Goal: Task Accomplishment & Management: Manage account settings

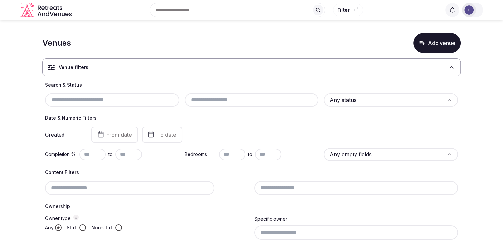
click at [344, 98] on html "Search Popular Destinations Toscana, Italy Riviera Maya, Mexico Indonesia, Bali…" at bounding box center [251, 121] width 503 height 242
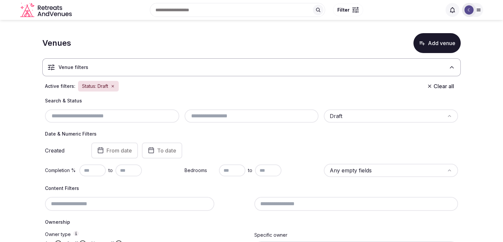
click at [239, 106] on div "Search & Status Draft" at bounding box center [251, 109] width 413 height 25
click at [239, 113] on input "text" at bounding box center [251, 116] width 129 height 8
click at [243, 134] on h4 "Date & Numeric Filters" at bounding box center [251, 133] width 413 height 7
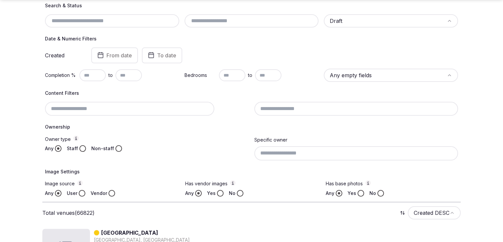
scroll to position [99, 0]
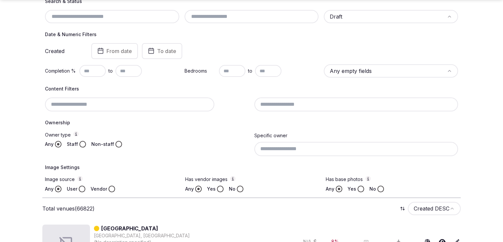
click at [284, 104] on input at bounding box center [356, 104] width 204 height 14
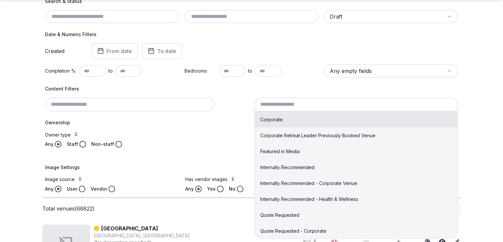
scroll to position [33, 0]
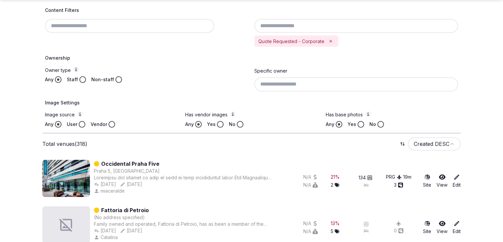
scroll to position [265, 0]
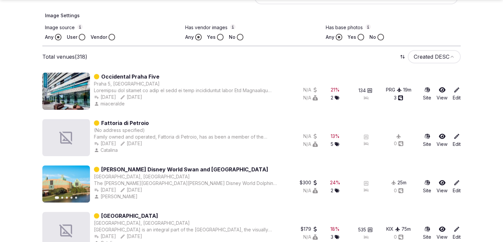
click at [220, 36] on button "Yes" at bounding box center [220, 37] width 7 height 7
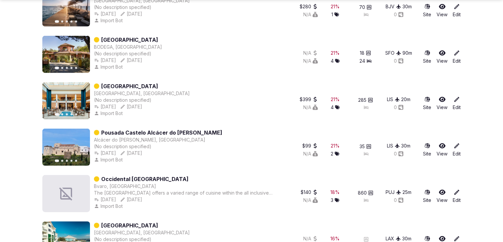
scroll to position [2081, 0]
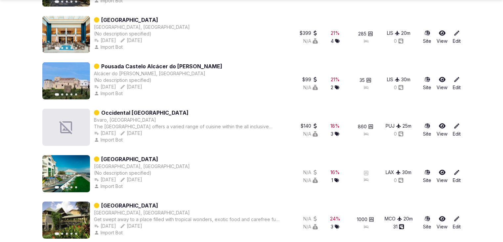
drag, startPoint x: 160, startPoint y: 66, endPoint x: 9, endPoint y: 98, distance: 154.2
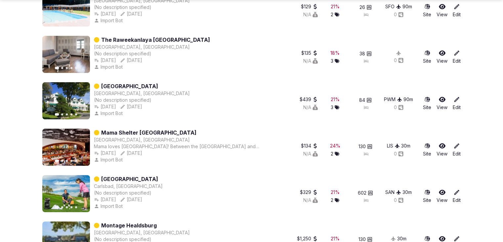
scroll to position [2776, 0]
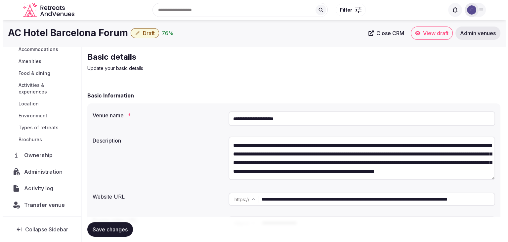
scroll to position [70, 0]
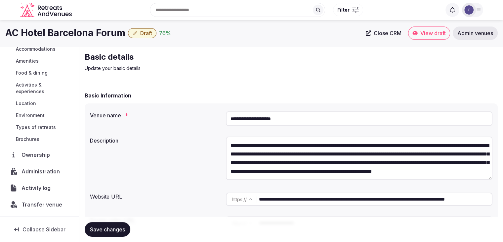
click at [34, 184] on span "Activity log" at bounding box center [38, 188] width 32 height 8
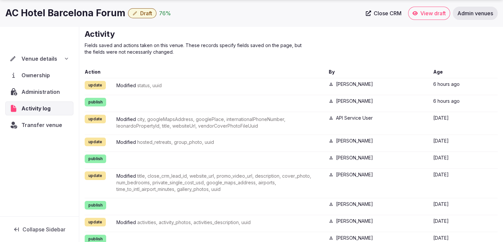
scroll to position [33, 0]
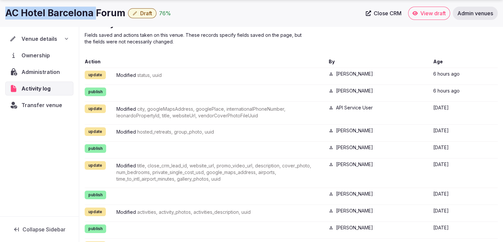
drag, startPoint x: 4, startPoint y: 11, endPoint x: 94, endPoint y: 12, distance: 90.3
click at [94, 12] on div "AC Hotel Barcelona Forum Draft 76 % Close CRM View draft Admin venues" at bounding box center [251, 13] width 503 height 13
copy h1 "AC Hotel Barcelona"
click at [64, 39] on icon at bounding box center [66, 38] width 5 height 5
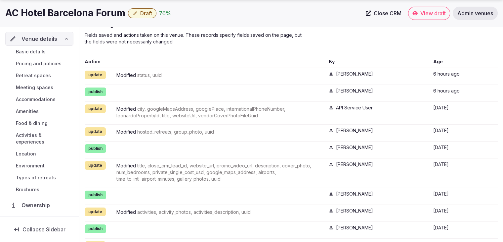
click at [35, 52] on span "Basic details" at bounding box center [31, 51] width 30 height 7
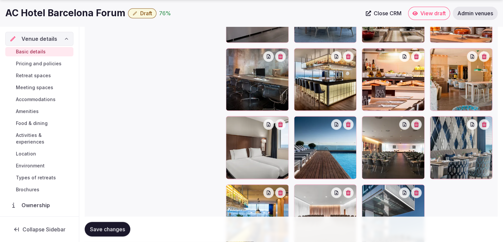
scroll to position [951, 0]
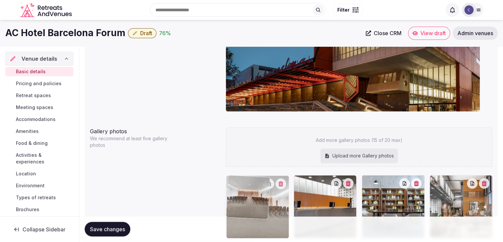
drag, startPoint x: 301, startPoint y: 135, endPoint x: 253, endPoint y: 174, distance: 62.1
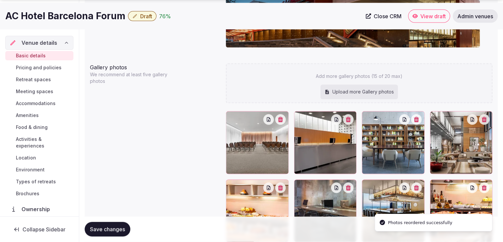
scroll to position [801, 0]
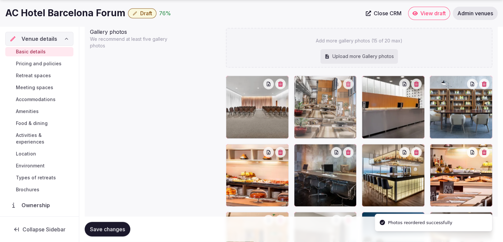
drag, startPoint x: 435, startPoint y: 82, endPoint x: 313, endPoint y: 86, distance: 122.1
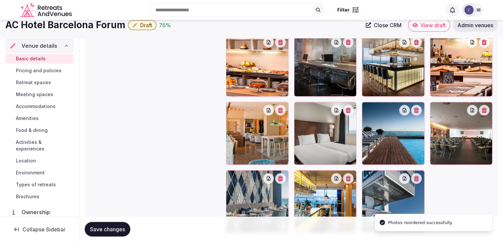
scroll to position [867, 0]
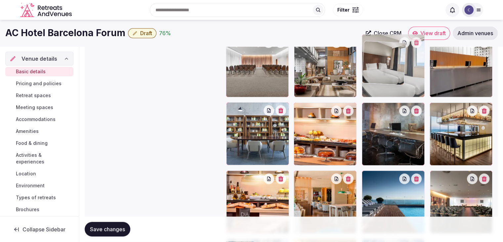
drag, startPoint x: 300, startPoint y: 150, endPoint x: 377, endPoint y: 40, distance: 134.3
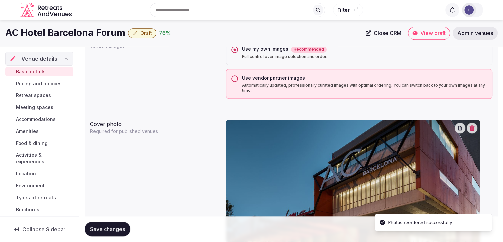
scroll to position [505, 0]
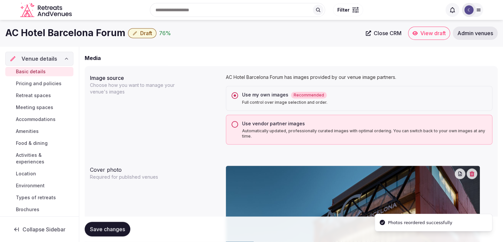
click at [234, 122] on button "Use vendor partner images Automatically updated, professionally curated images …" at bounding box center [235, 124] width 7 height 7
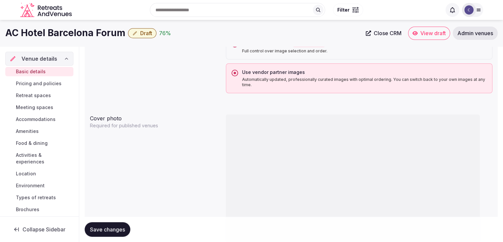
scroll to position [538, 0]
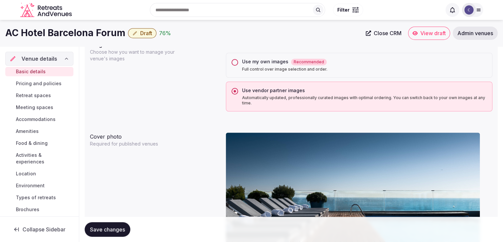
click at [237, 60] on button "Use my own images Recommended Full control over image selection and order." at bounding box center [235, 62] width 7 height 7
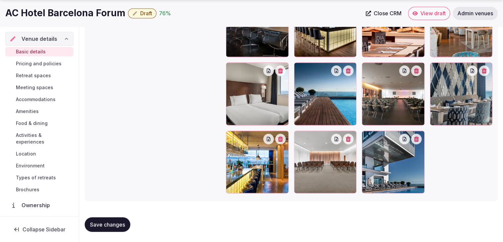
scroll to position [951, 0]
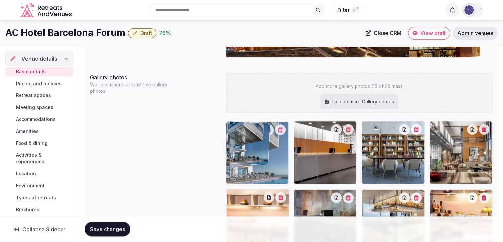
drag, startPoint x: 371, startPoint y: 136, endPoint x: 245, endPoint y: 167, distance: 129.4
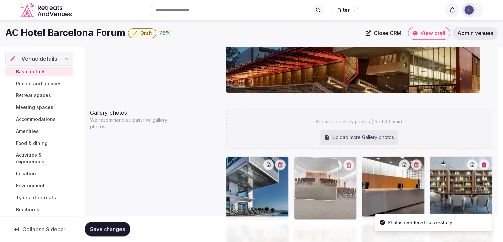
drag, startPoint x: 373, startPoint y: 135, endPoint x: 298, endPoint y: 152, distance: 76.3
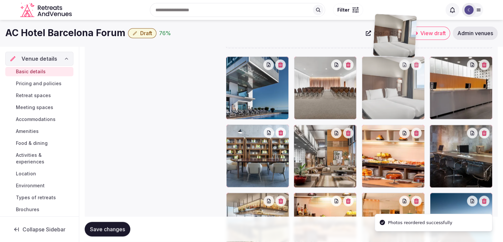
scroll to position [814, 0]
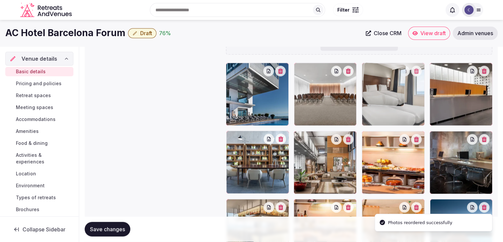
drag, startPoint x: 369, startPoint y: 98, endPoint x: 380, endPoint y: 68, distance: 31.8
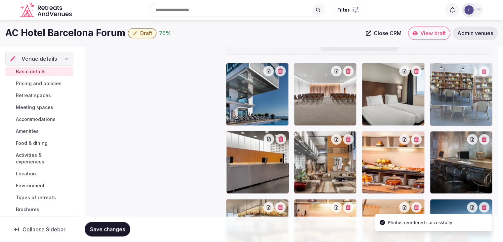
drag, startPoint x: 229, startPoint y: 137, endPoint x: 426, endPoint y: 84, distance: 204.4
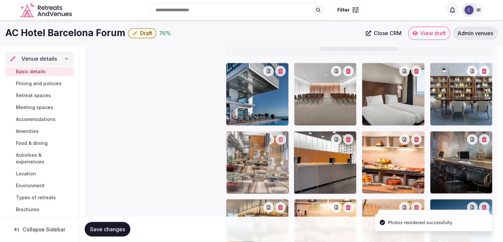
drag, startPoint x: 304, startPoint y: 135, endPoint x: 214, endPoint y: 149, distance: 90.3
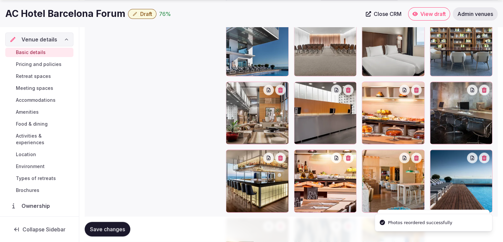
scroll to position [913, 0]
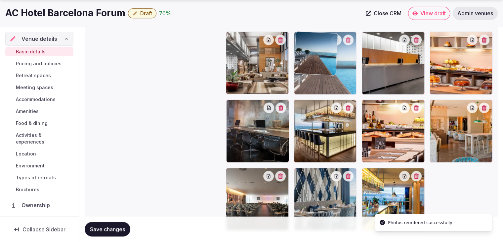
drag, startPoint x: 434, startPoint y: 107, endPoint x: 308, endPoint y: 65, distance: 133.2
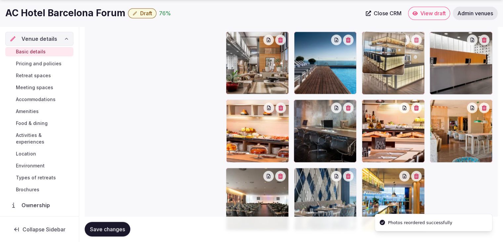
drag, startPoint x: 301, startPoint y: 105, endPoint x: 360, endPoint y: 64, distance: 71.7
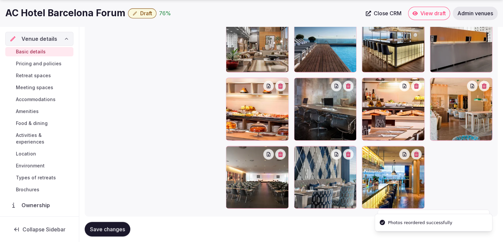
scroll to position [947, 0]
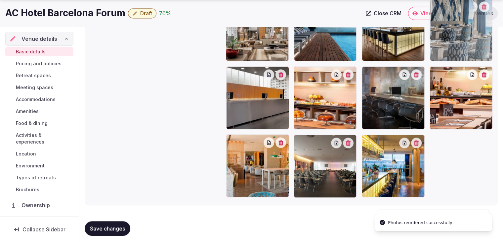
drag, startPoint x: 300, startPoint y: 143, endPoint x: 440, endPoint y: 48, distance: 168.8
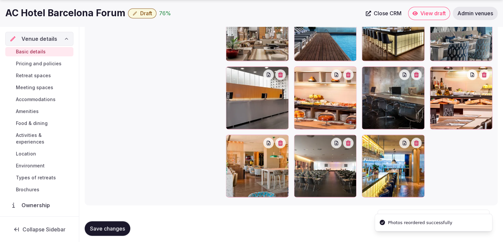
drag, startPoint x: 111, startPoint y: 231, endPoint x: 157, endPoint y: 233, distance: 46.0
click at [111, 230] on span "Save changes" at bounding box center [107, 228] width 35 height 7
click at [111, 221] on button "Save changes" at bounding box center [108, 228] width 46 height 15
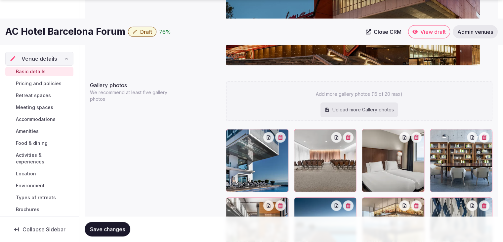
scroll to position [781, 0]
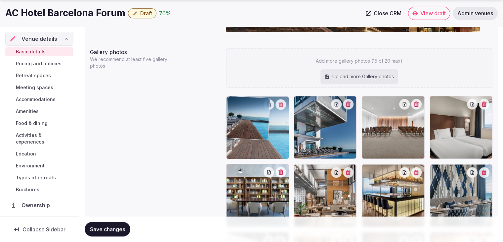
drag, startPoint x: 300, startPoint y: 164, endPoint x: 263, endPoint y: 119, distance: 58.8
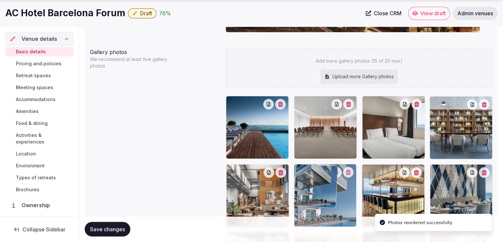
drag, startPoint x: 302, startPoint y: 99, endPoint x: 309, endPoint y: 174, distance: 74.7
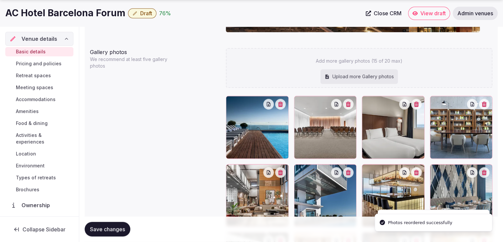
click at [115, 230] on span "Save changes" at bounding box center [107, 229] width 35 height 7
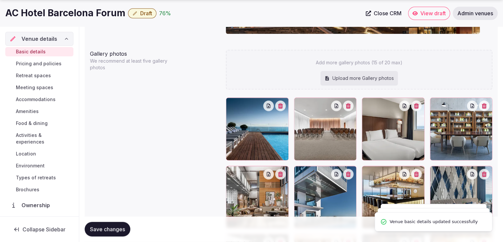
scroll to position [748, 0]
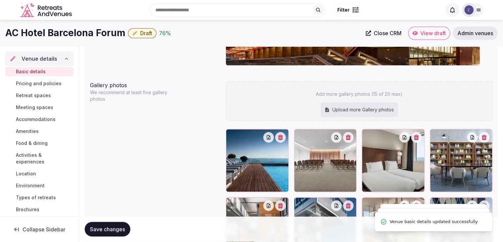
click at [144, 33] on span "Draft" at bounding box center [146, 33] width 12 height 7
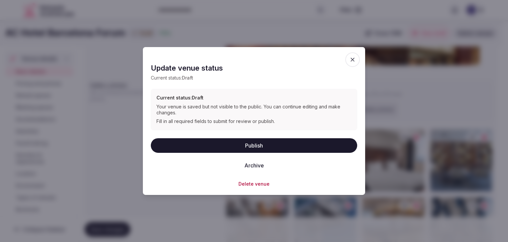
click at [231, 144] on button "Publish" at bounding box center [254, 145] width 206 height 15
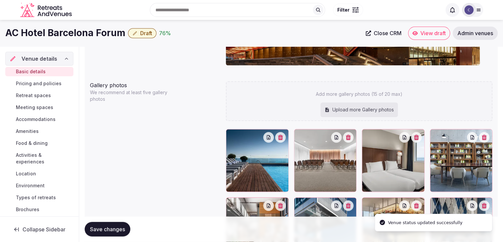
click at [66, 29] on h1 "AC Hotel Barcelona Forum" at bounding box center [65, 32] width 120 height 13
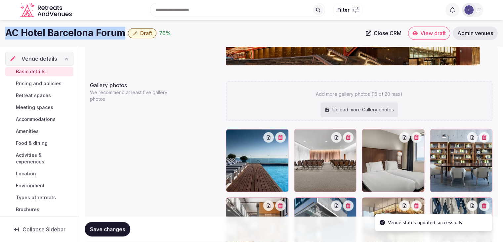
click at [66, 29] on h1 "AC Hotel Barcelona Forum" at bounding box center [65, 32] width 120 height 13
copy div "AC Hotel Barcelona Forum"
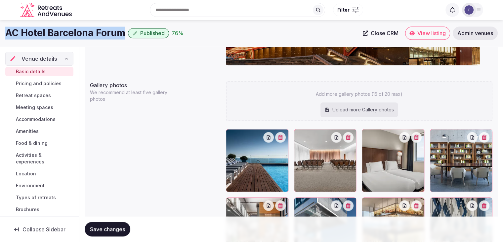
click at [159, 33] on span "Published" at bounding box center [152, 33] width 24 height 7
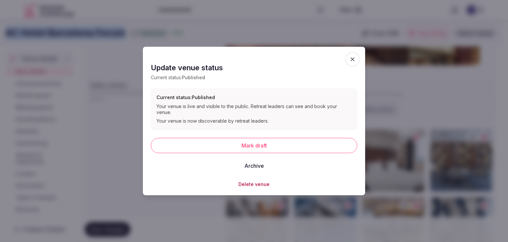
click at [242, 139] on button "Mark draft" at bounding box center [254, 144] width 206 height 15
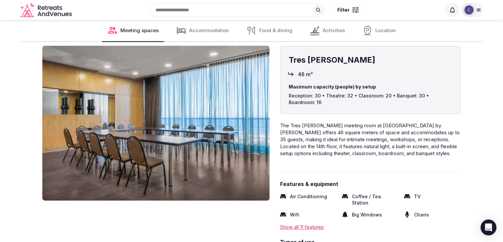
scroll to position [2481, 0]
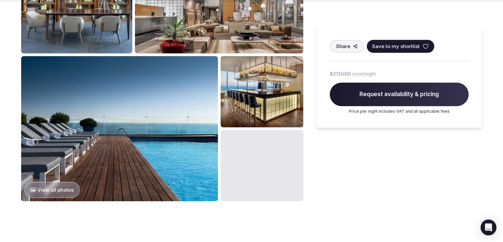
scroll to position [463, 0]
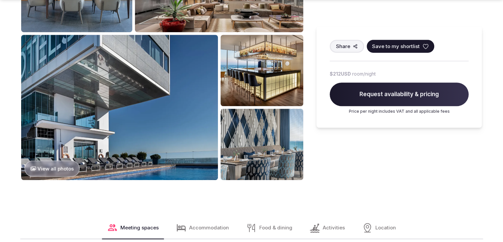
scroll to position [463, 0]
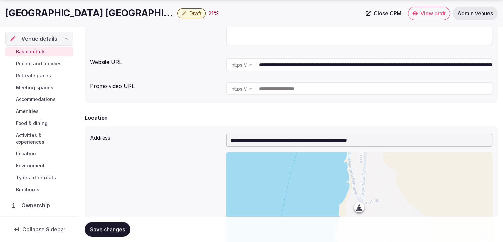
scroll to position [199, 0]
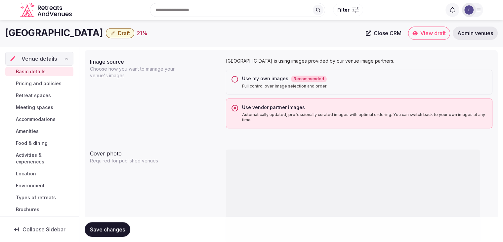
scroll to position [463, 0]
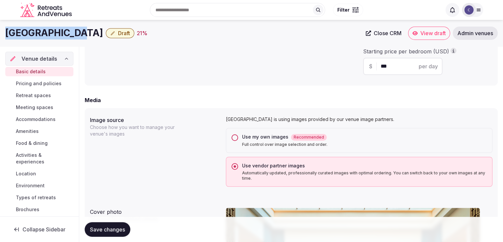
drag, startPoint x: 68, startPoint y: 33, endPoint x: 6, endPoint y: 31, distance: 62.2
click at [6, 31] on h1 "[GEOGRAPHIC_DATA]" at bounding box center [54, 32] width 98 height 13
copy h1 "[GEOGRAPHIC_DATA]"
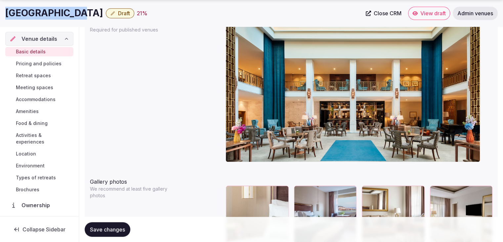
scroll to position [695, 0]
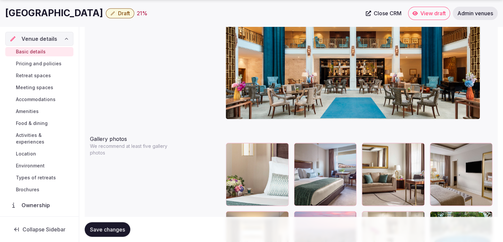
click at [91, 13] on h1 "[GEOGRAPHIC_DATA]" at bounding box center [54, 13] width 98 height 13
copy div "[GEOGRAPHIC_DATA]"
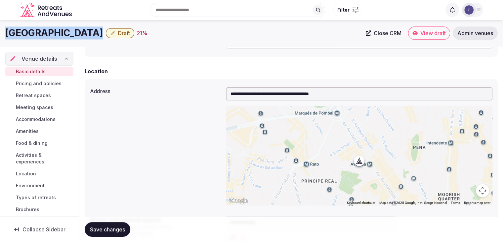
scroll to position [132, 0]
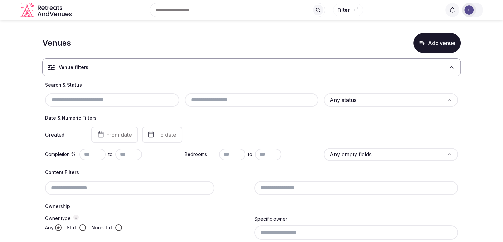
click at [92, 97] on input "text" at bounding box center [112, 100] width 129 height 8
paste input "**********"
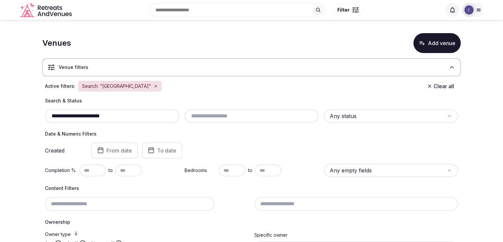
drag, startPoint x: 67, startPoint y: 117, endPoint x: 41, endPoint y: 115, distance: 25.9
click at [44, 115] on div "**********" at bounding box center [251, 194] width 419 height 194
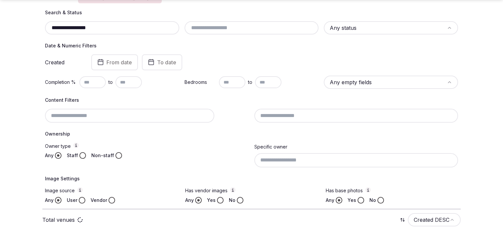
scroll to position [89, 0]
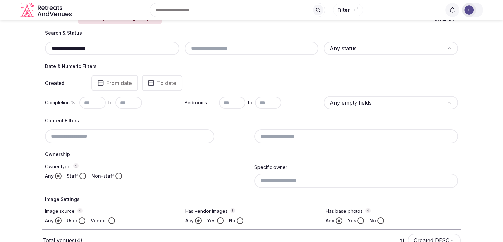
scroll to position [3, 0]
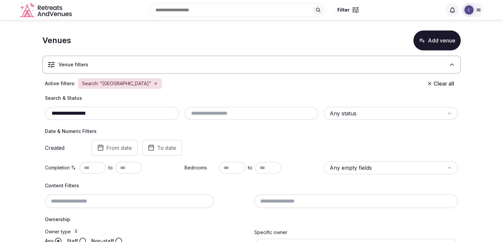
click at [161, 114] on input "**********" at bounding box center [112, 113] width 129 height 8
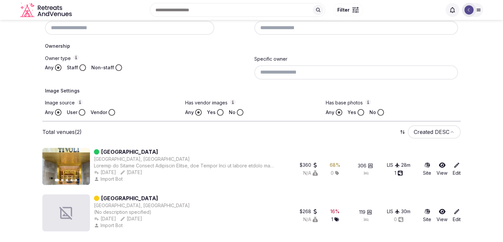
scroll to position [175, 0]
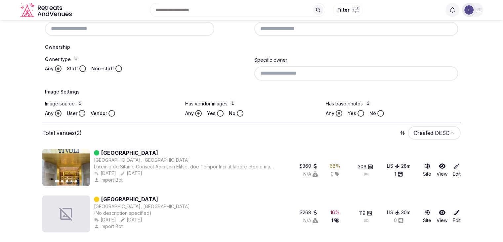
type input "**********"
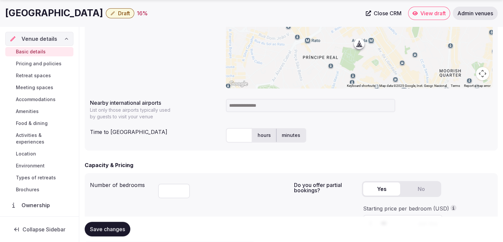
scroll to position [50, 0]
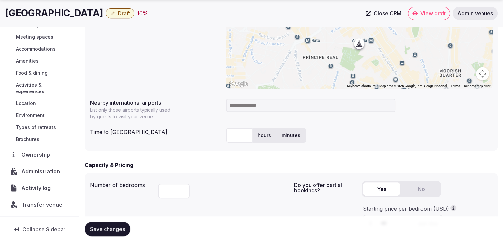
drag, startPoint x: 34, startPoint y: 168, endPoint x: 44, endPoint y: 184, distance: 19.4
click at [34, 168] on span "Administration" at bounding box center [42, 171] width 41 height 8
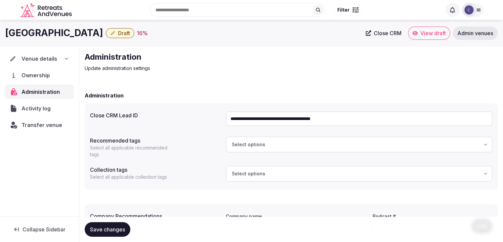
click at [298, 122] on input "**********" at bounding box center [359, 118] width 267 height 15
click at [130, 33] on span "Draft" at bounding box center [124, 33] width 12 height 7
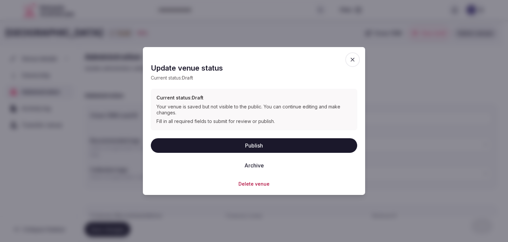
click at [258, 183] on button "Delete venue" at bounding box center [254, 183] width 31 height 7
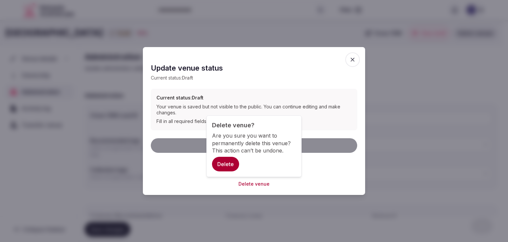
click at [220, 166] on button "Delete" at bounding box center [225, 163] width 27 height 15
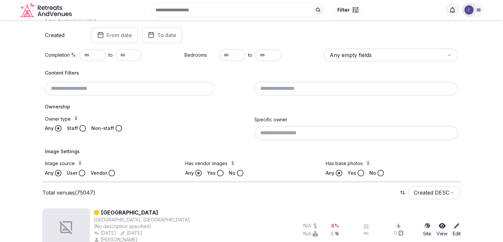
scroll to position [66, 0]
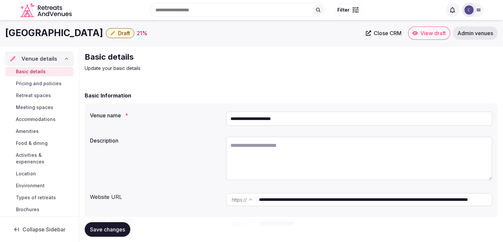
click at [130, 33] on span "Draft" at bounding box center [124, 33] width 12 height 7
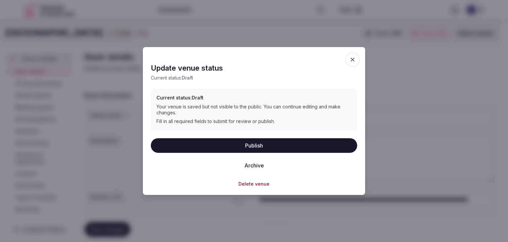
drag, startPoint x: 257, startPoint y: 184, endPoint x: 260, endPoint y: 191, distance: 7.3
click at [257, 184] on button "Delete venue" at bounding box center [254, 183] width 31 height 7
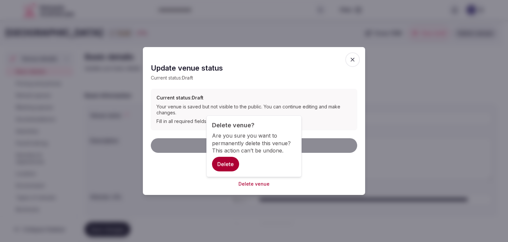
click at [224, 165] on button "Delete" at bounding box center [225, 163] width 27 height 15
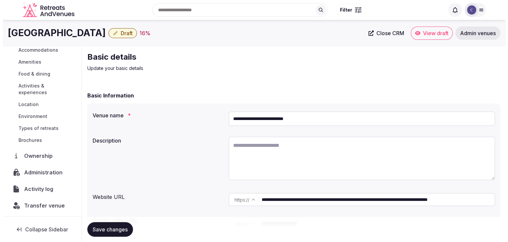
scroll to position [70, 0]
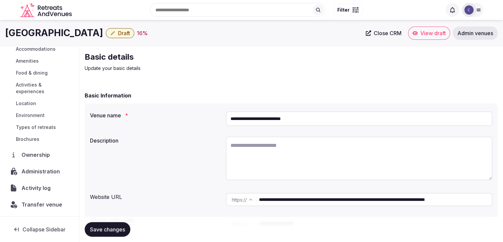
click at [40, 173] on span "Administration" at bounding box center [42, 171] width 41 height 8
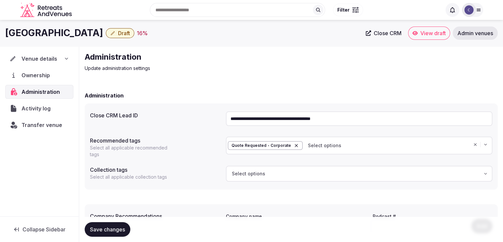
click at [295, 119] on input "**********" at bounding box center [359, 118] width 267 height 15
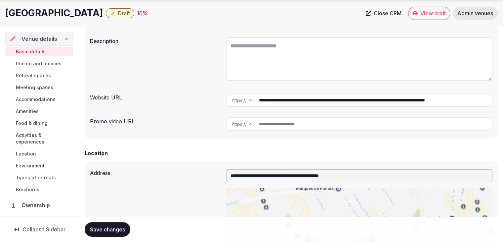
scroll to position [50, 0]
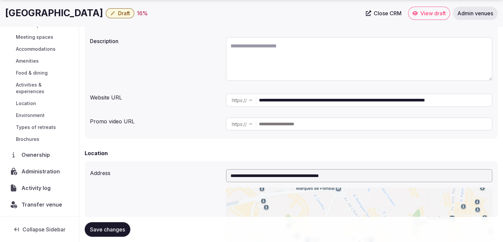
drag, startPoint x: 44, startPoint y: 172, endPoint x: 51, endPoint y: 186, distance: 16.1
click at [44, 172] on span "Administration" at bounding box center [42, 171] width 41 height 8
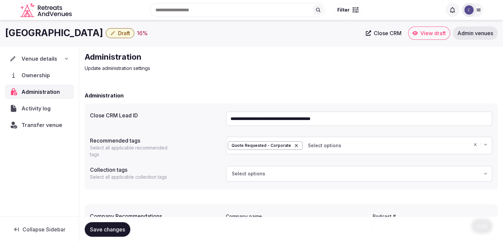
click at [271, 116] on input "**********" at bounding box center [359, 118] width 267 height 15
click at [130, 33] on span "Draft" at bounding box center [124, 33] width 12 height 7
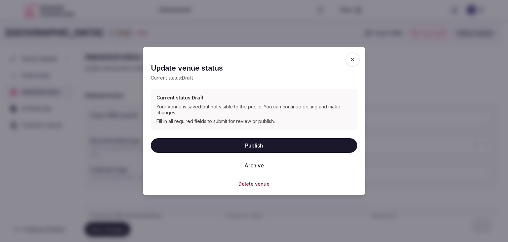
drag, startPoint x: 261, startPoint y: 184, endPoint x: 266, endPoint y: 188, distance: 6.5
click at [261, 184] on button "Delete venue" at bounding box center [254, 183] width 31 height 7
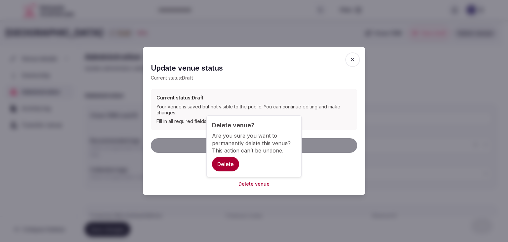
click at [227, 166] on button "Delete" at bounding box center [225, 163] width 27 height 15
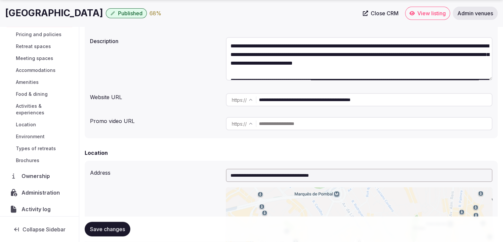
scroll to position [50, 0]
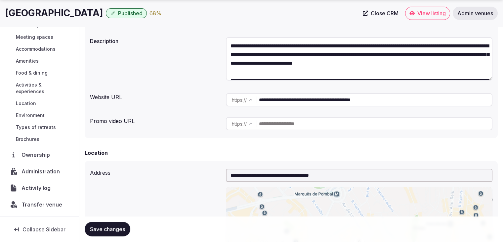
click at [40, 173] on span "Administration" at bounding box center [42, 171] width 41 height 8
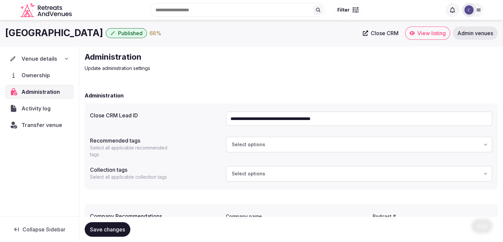
click at [30, 33] on h1 "Tivoli Avenida Liberdade Lisboa" at bounding box center [54, 32] width 98 height 13
drag, startPoint x: 32, startPoint y: 33, endPoint x: 116, endPoint y: 29, distance: 83.8
click at [103, 29] on h1 "Tivoli Avenida Liberdade Lisboa" at bounding box center [54, 32] width 98 height 13
copy h1 "Avenida Liberdade"
click at [67, 31] on h1 "Tivoli Avenida Liberdade Lisboa" at bounding box center [54, 32] width 98 height 13
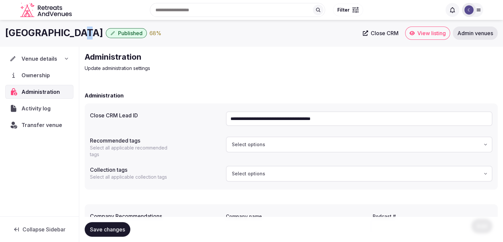
click at [67, 31] on h1 "Tivoli Avenida Liberdade Lisboa" at bounding box center [54, 32] width 98 height 13
click at [64, 57] on icon at bounding box center [66, 58] width 5 height 5
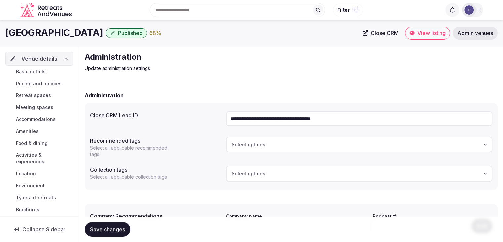
drag, startPoint x: 45, startPoint y: 72, endPoint x: 56, endPoint y: 79, distance: 13.0
click at [45, 72] on span "Basic details" at bounding box center [31, 71] width 30 height 7
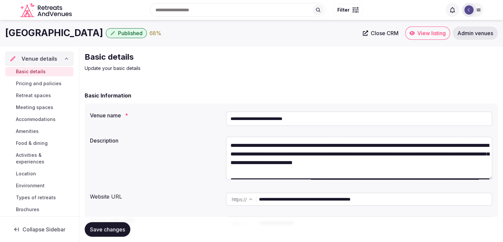
click at [395, 195] on input "**********" at bounding box center [375, 198] width 233 height 13
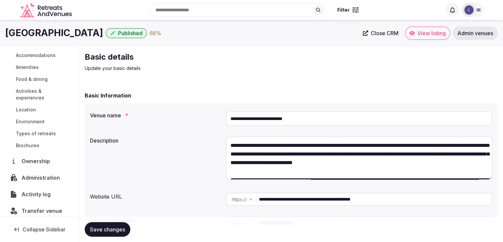
scroll to position [66, 0]
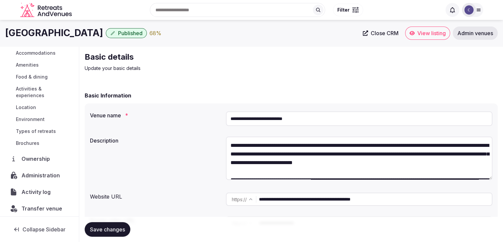
click at [36, 174] on span "Administration" at bounding box center [42, 175] width 41 height 8
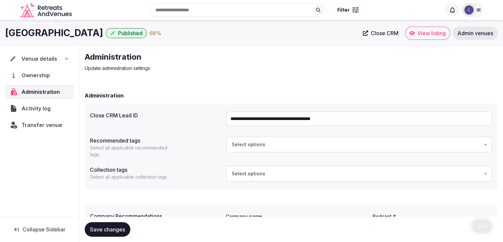
click at [289, 117] on input "**********" at bounding box center [359, 118] width 267 height 15
click at [45, 126] on span "Transfer venue" at bounding box center [42, 125] width 41 height 8
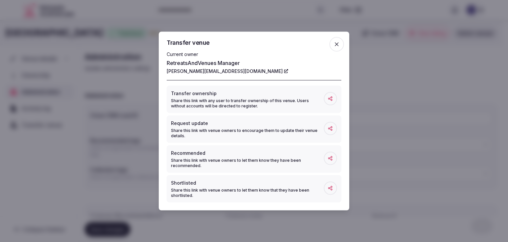
click at [337, 43] on icon "button" at bounding box center [336, 44] width 7 height 7
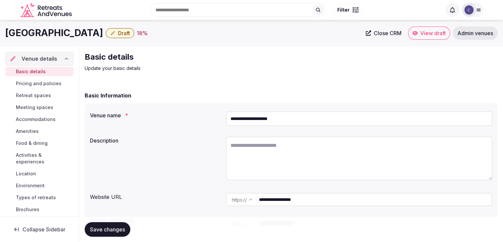
click at [306, 121] on input "**********" at bounding box center [359, 118] width 267 height 15
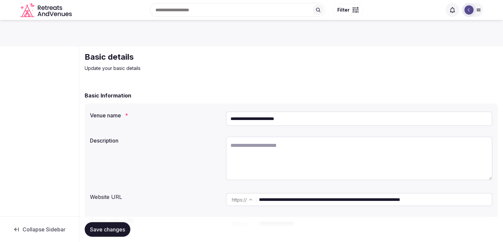
drag, startPoint x: 278, startPoint y: 118, endPoint x: 210, endPoint y: 118, distance: 67.2
click at [210, 118] on div "**********" at bounding box center [291, 119] width 403 height 20
